Goal: Information Seeking & Learning: Learn about a topic

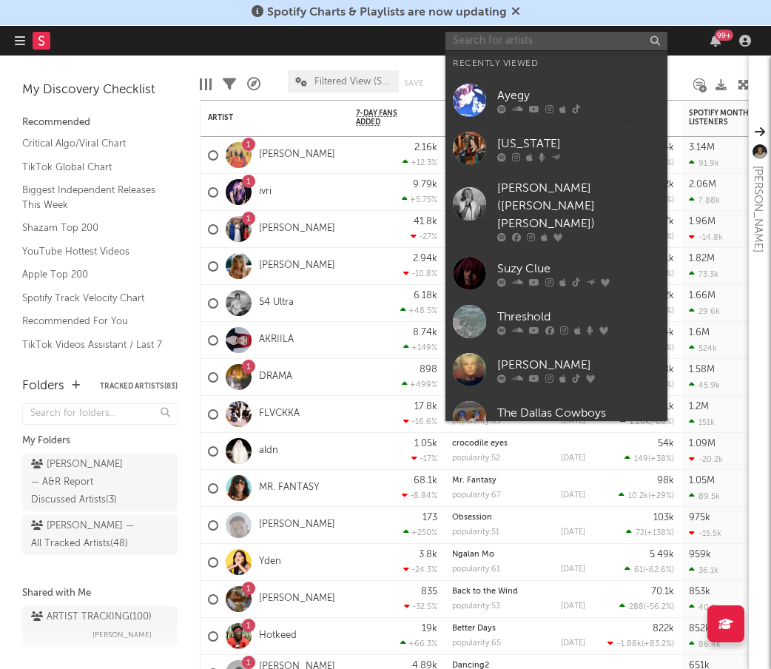
click at [510, 38] on input "text" at bounding box center [556, 41] width 222 height 18
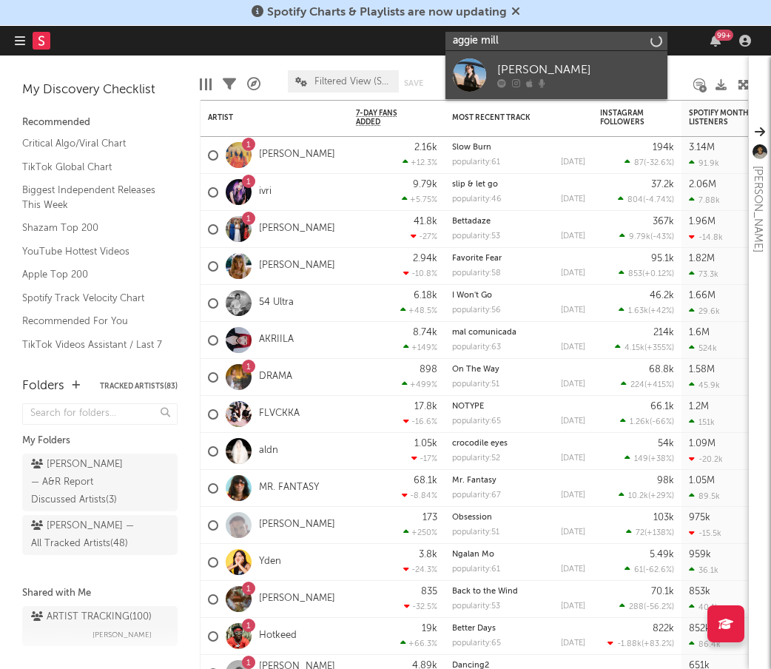
type input "aggie mill"
click at [546, 78] on div "[PERSON_NAME]" at bounding box center [578, 70] width 163 height 18
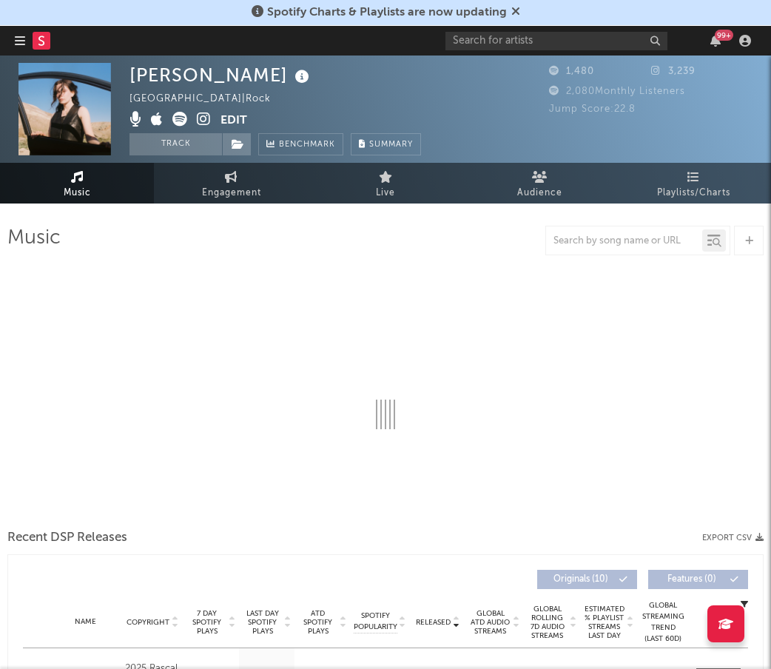
select select "6m"
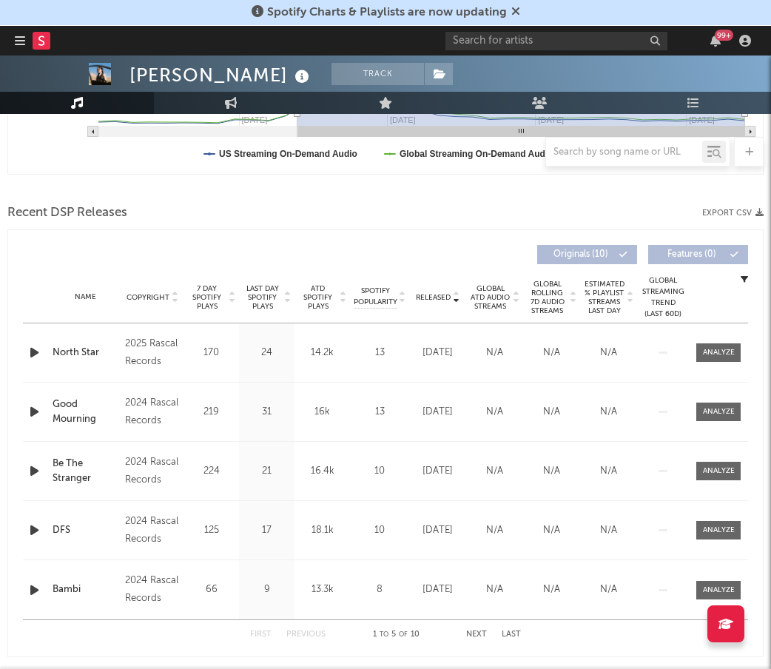
scroll to position [428, 0]
